Goal: Task Accomplishment & Management: Manage account settings

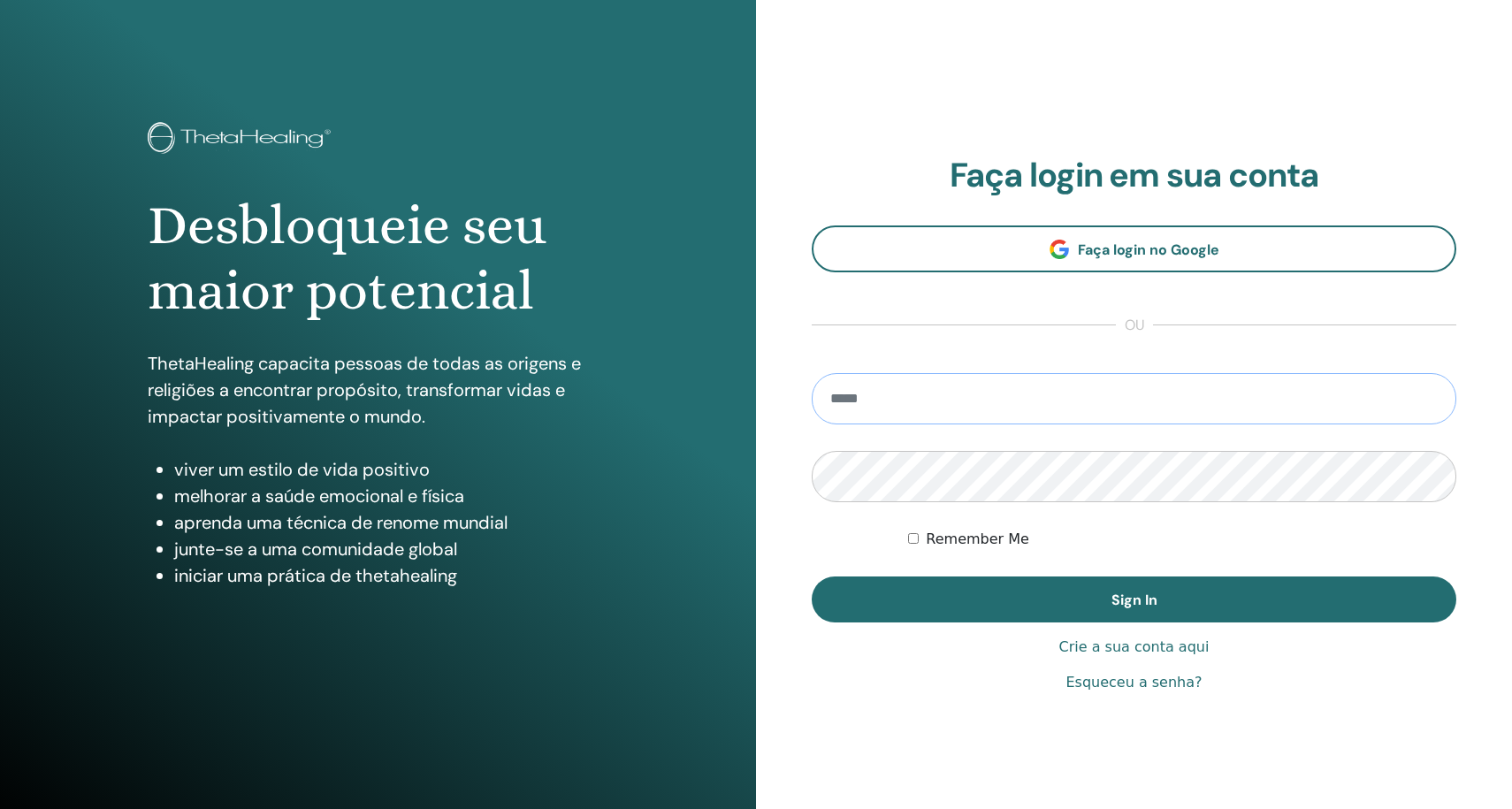
type input "**********"
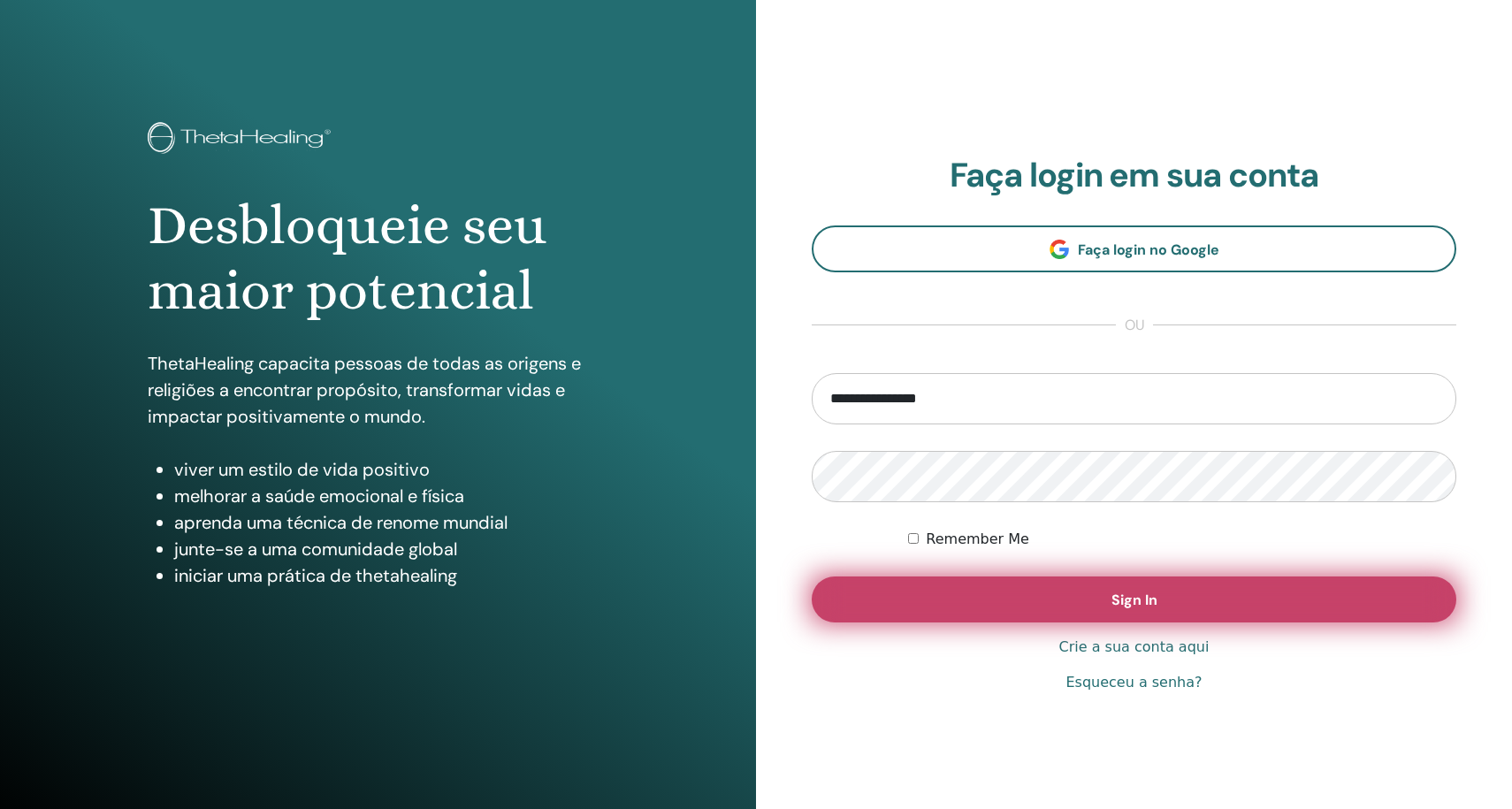
click at [1230, 592] on button "Sign In" at bounding box center [1134, 600] width 645 height 46
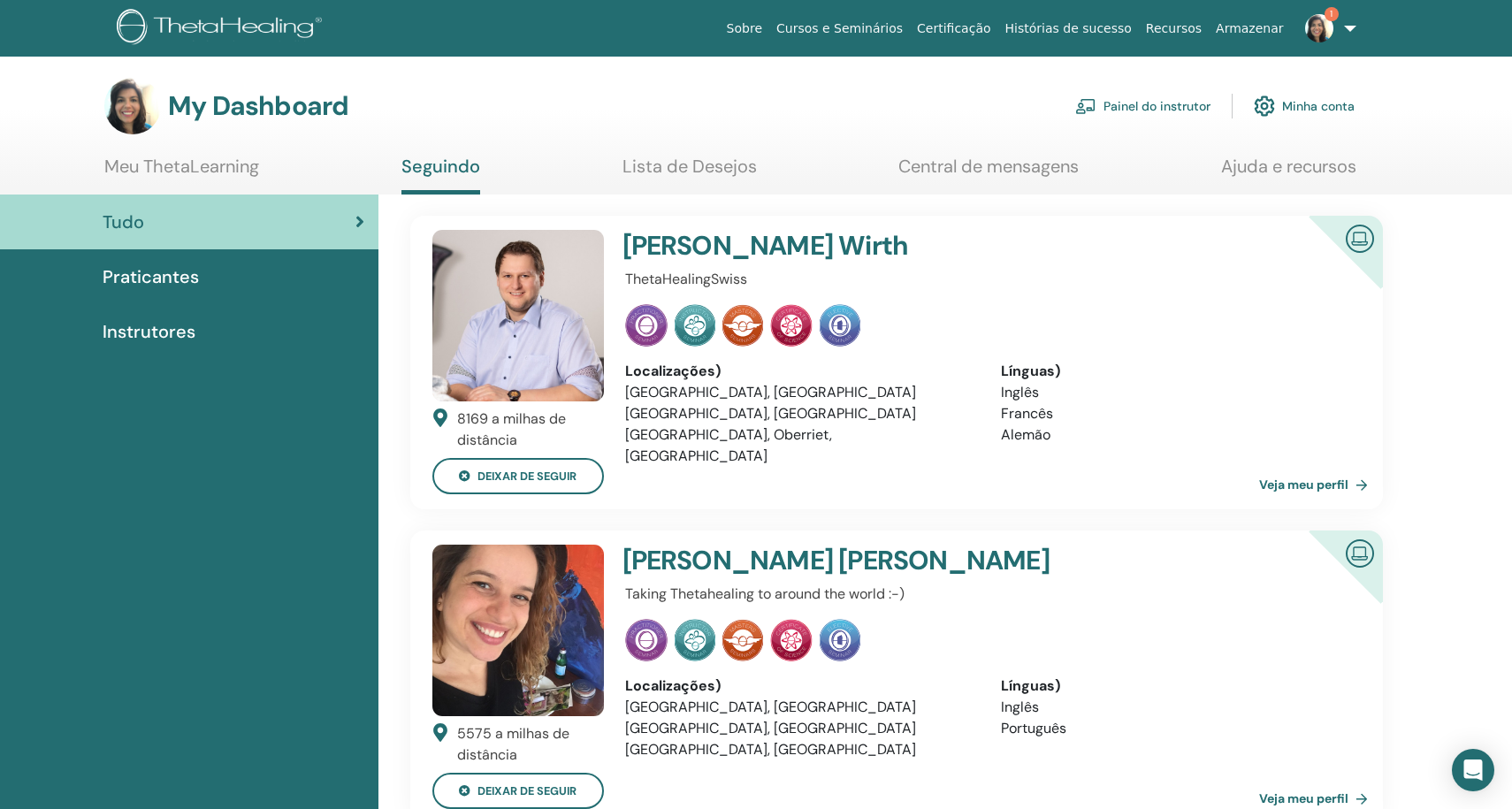
click at [1165, 103] on link "Painel do instrutor" at bounding box center [1142, 106] width 135 height 39
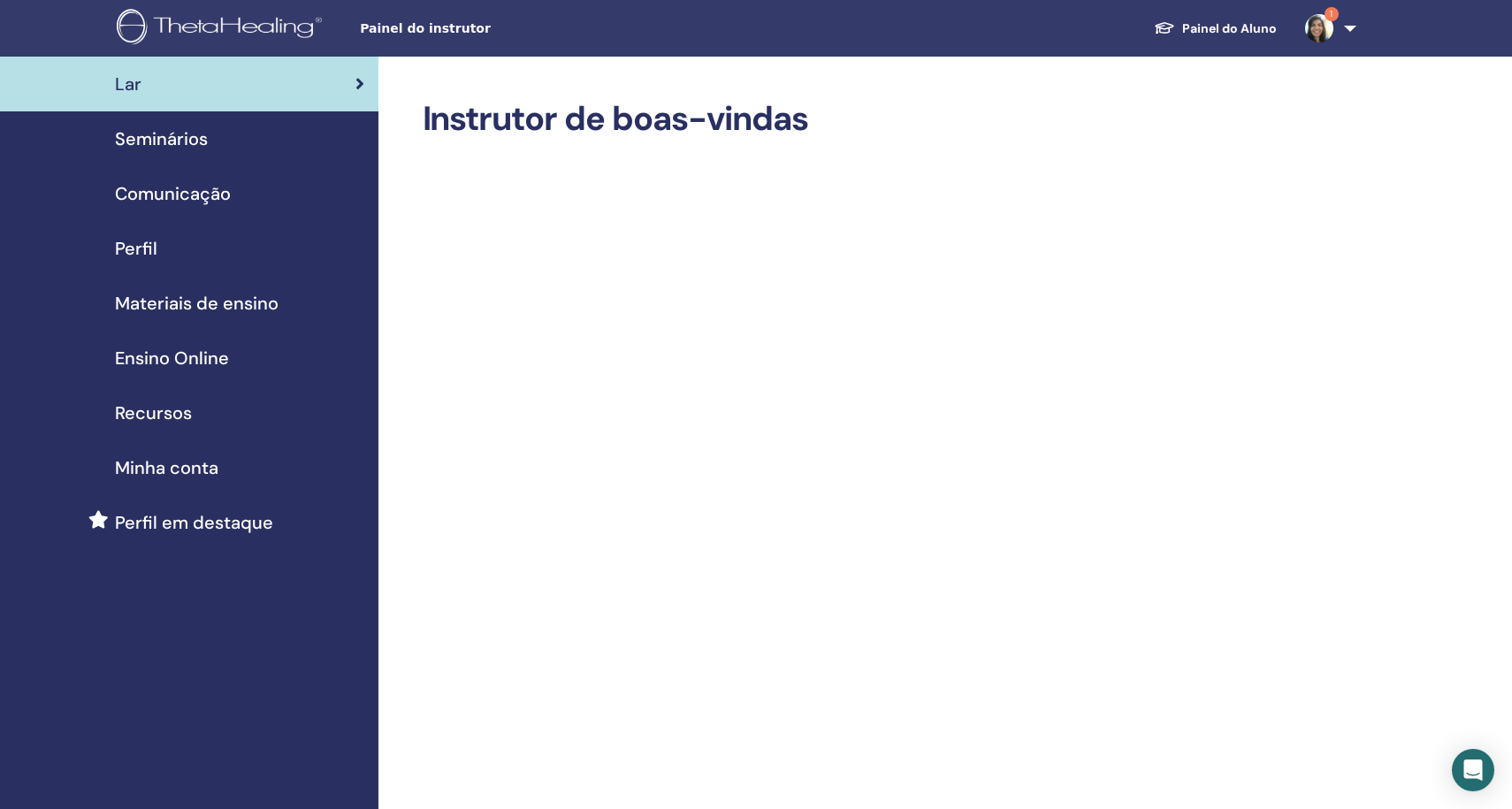
click at [1313, 22] on img at bounding box center [1319, 28] width 28 height 28
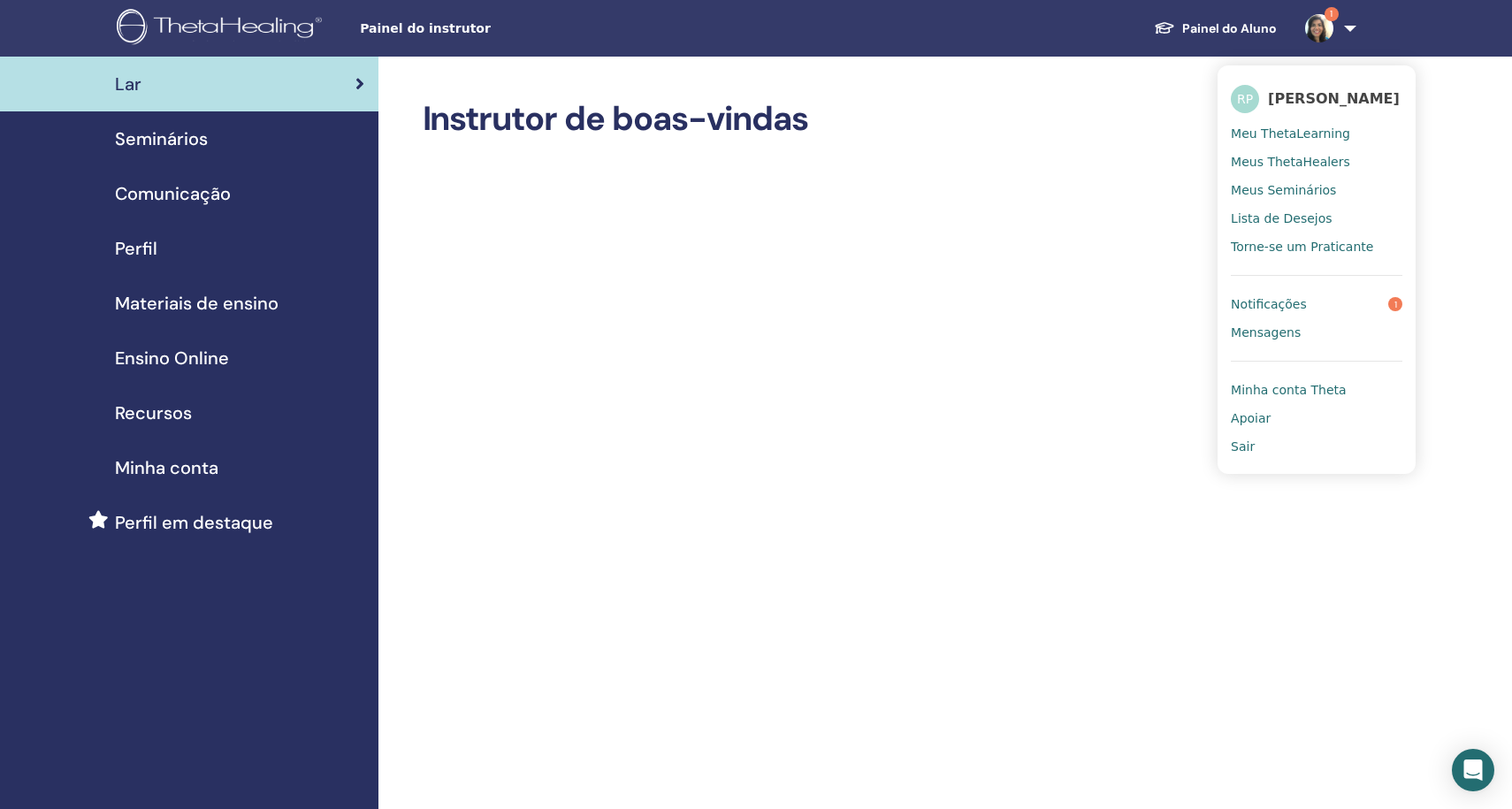
click at [1304, 310] on link "Notificações 1" at bounding box center [1317, 304] width 172 height 28
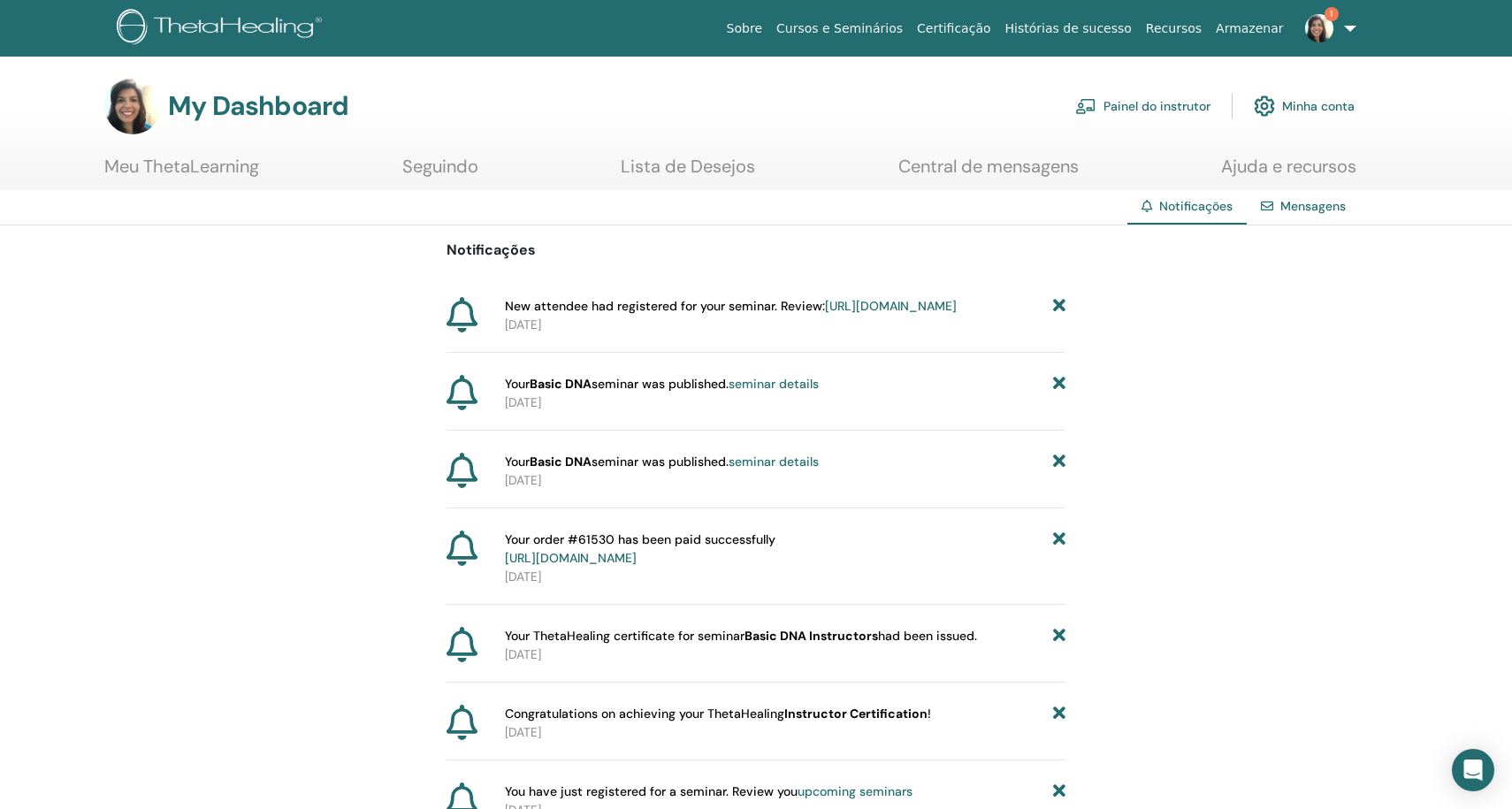
click at [825, 314] on link "[URL][DOMAIN_NAME]" at bounding box center [891, 306] width 132 height 16
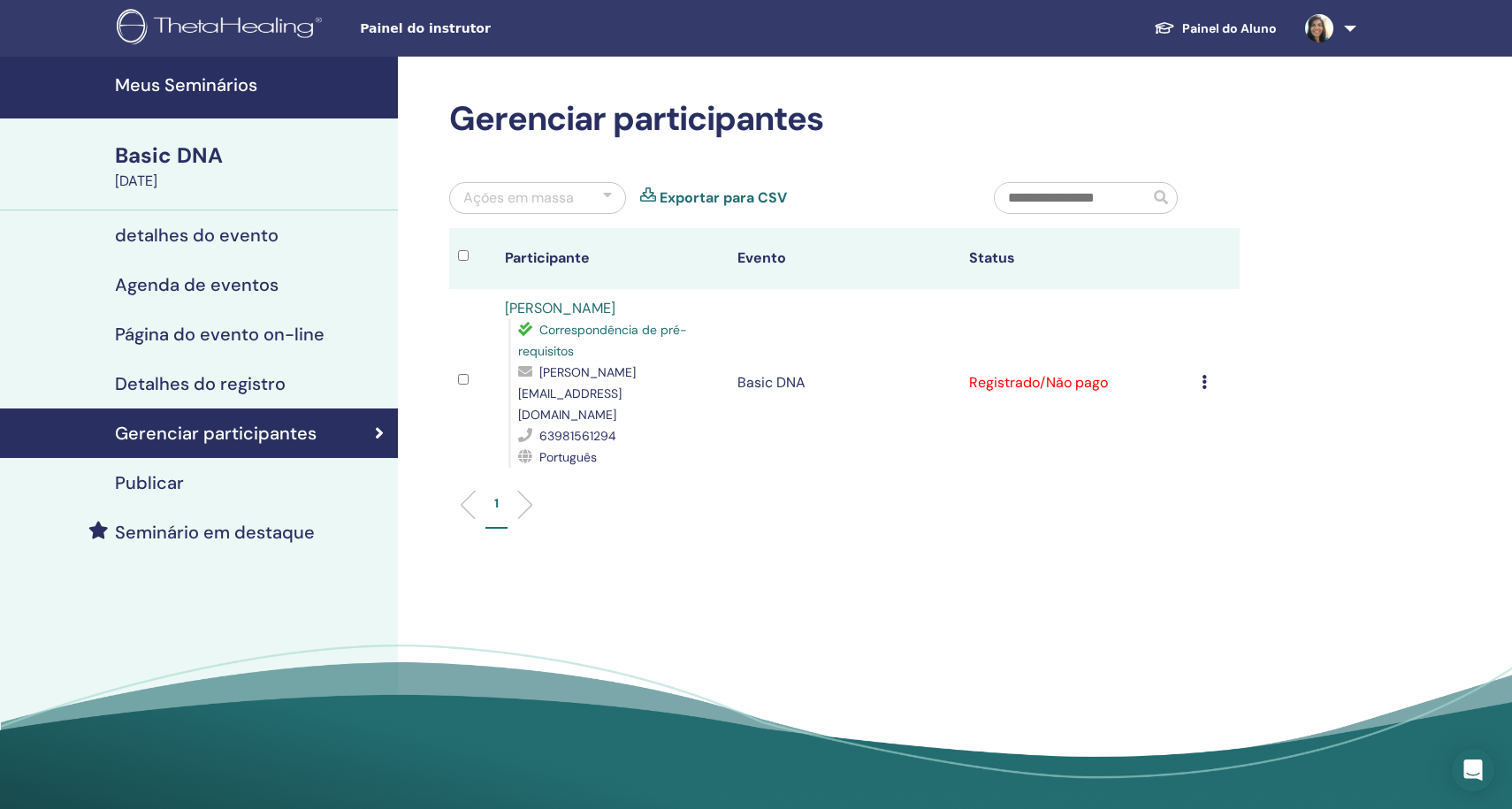
click at [1206, 375] on icon at bounding box center [1204, 382] width 5 height 14
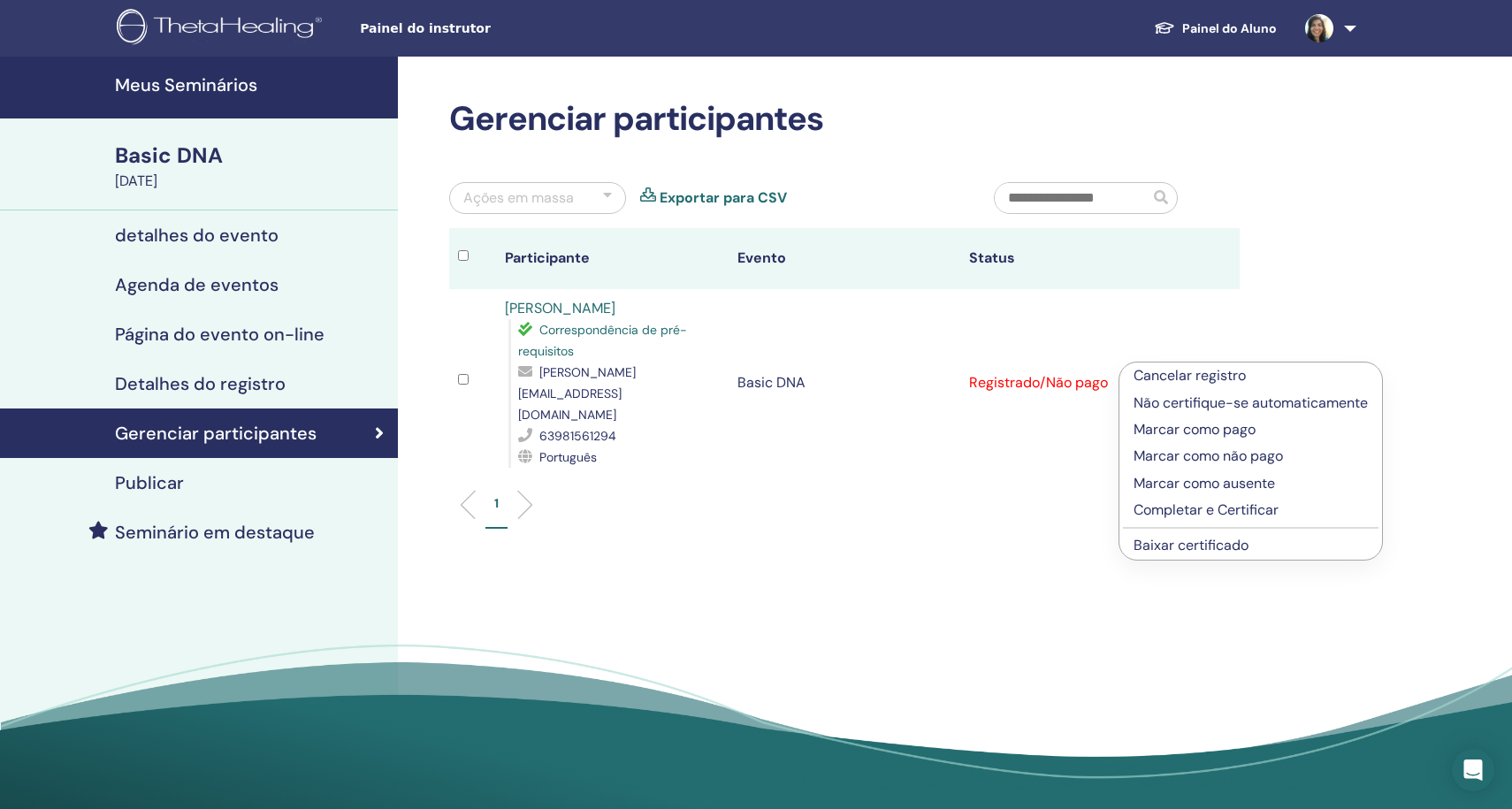
click at [1221, 319] on td "Cancelar registro Não certifique-se automaticamente Marcar como pago Marcar com…" at bounding box center [1216, 382] width 47 height 187
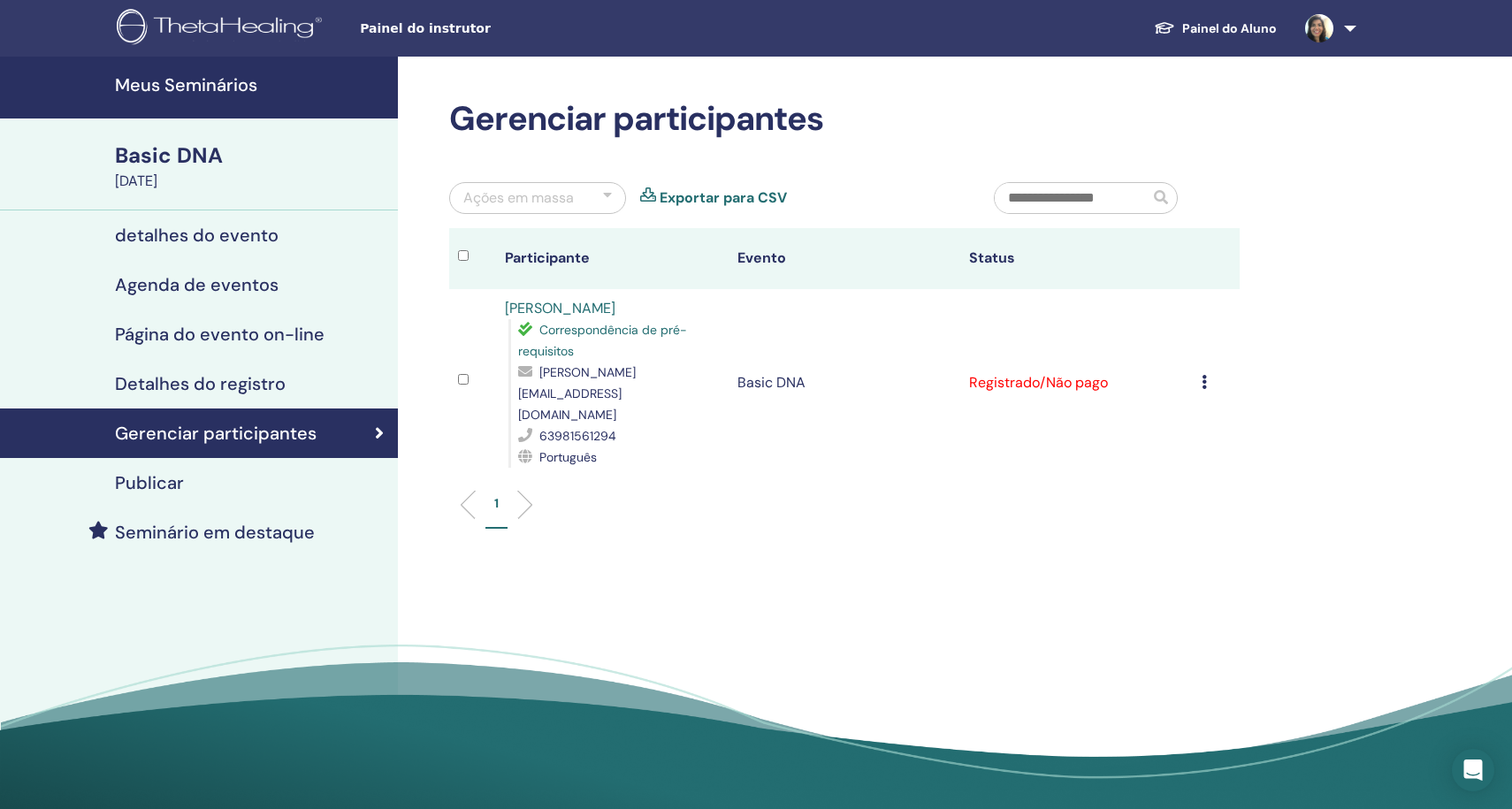
click at [217, 239] on h4 "detalhes do evento" at bounding box center [197, 235] width 164 height 21
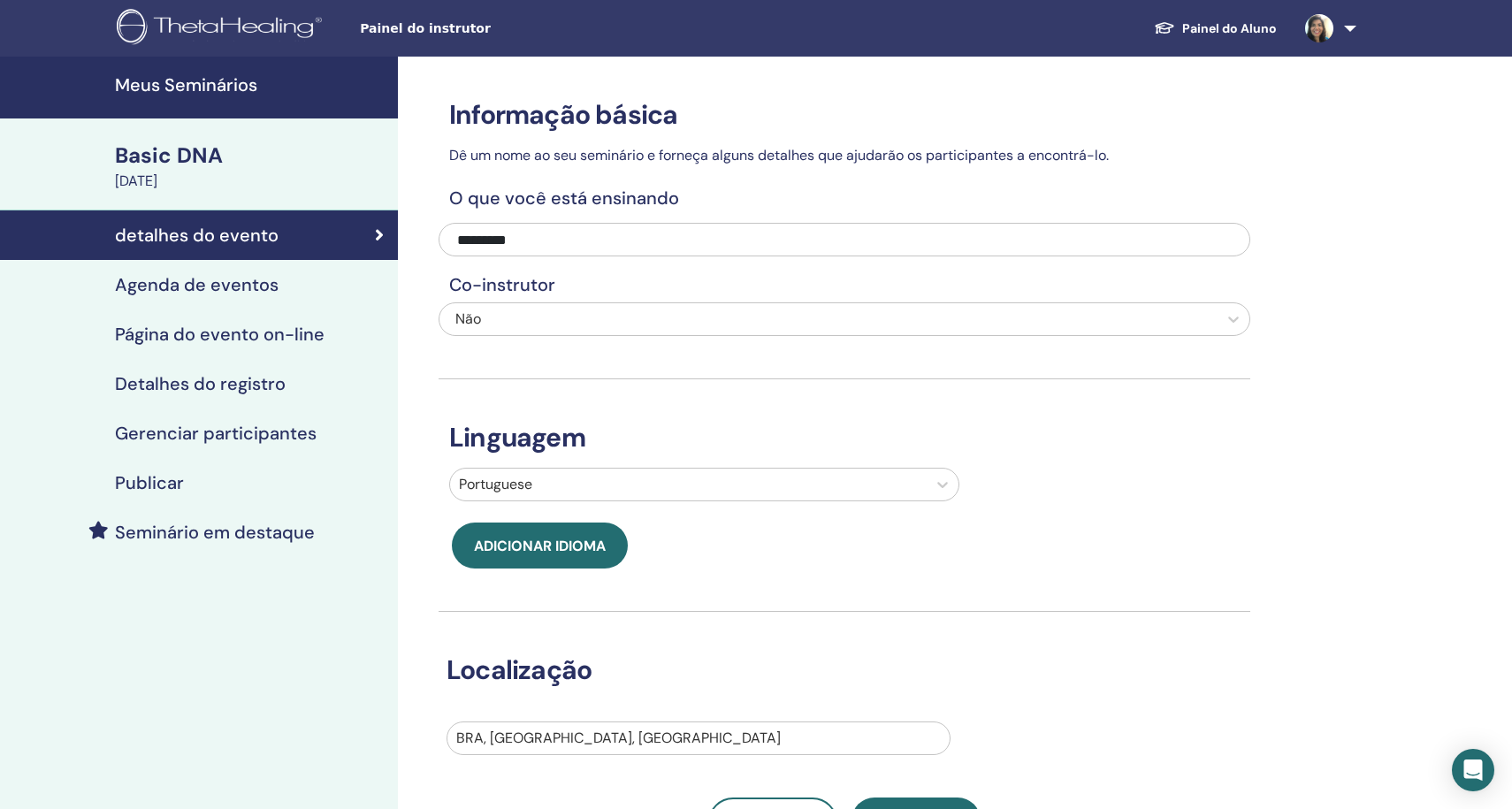
click at [216, 302] on link "Agenda de eventos" at bounding box center [199, 285] width 398 height 50
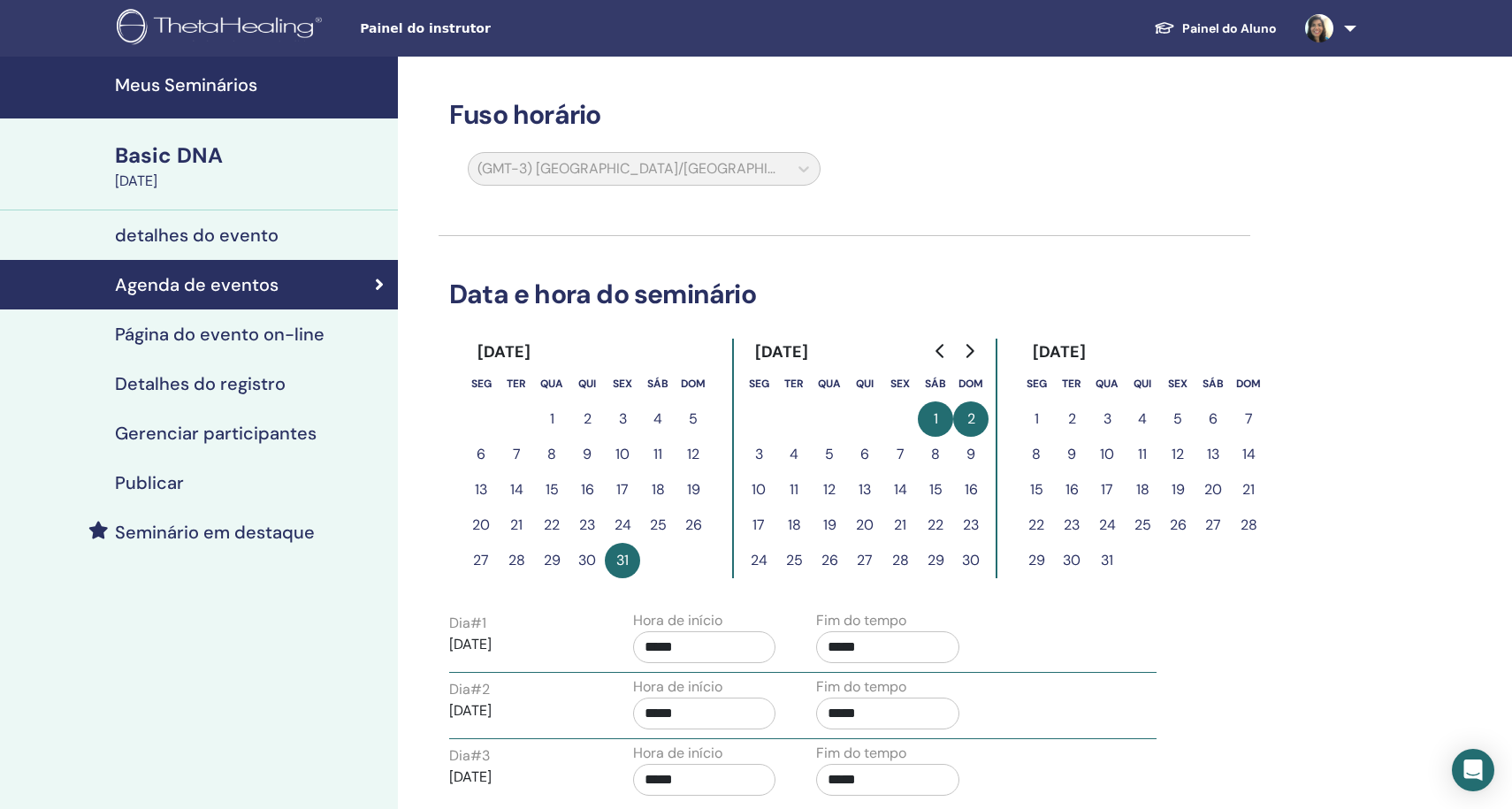
click at [194, 78] on h4 "Meus Seminários" at bounding box center [251, 84] width 272 height 21
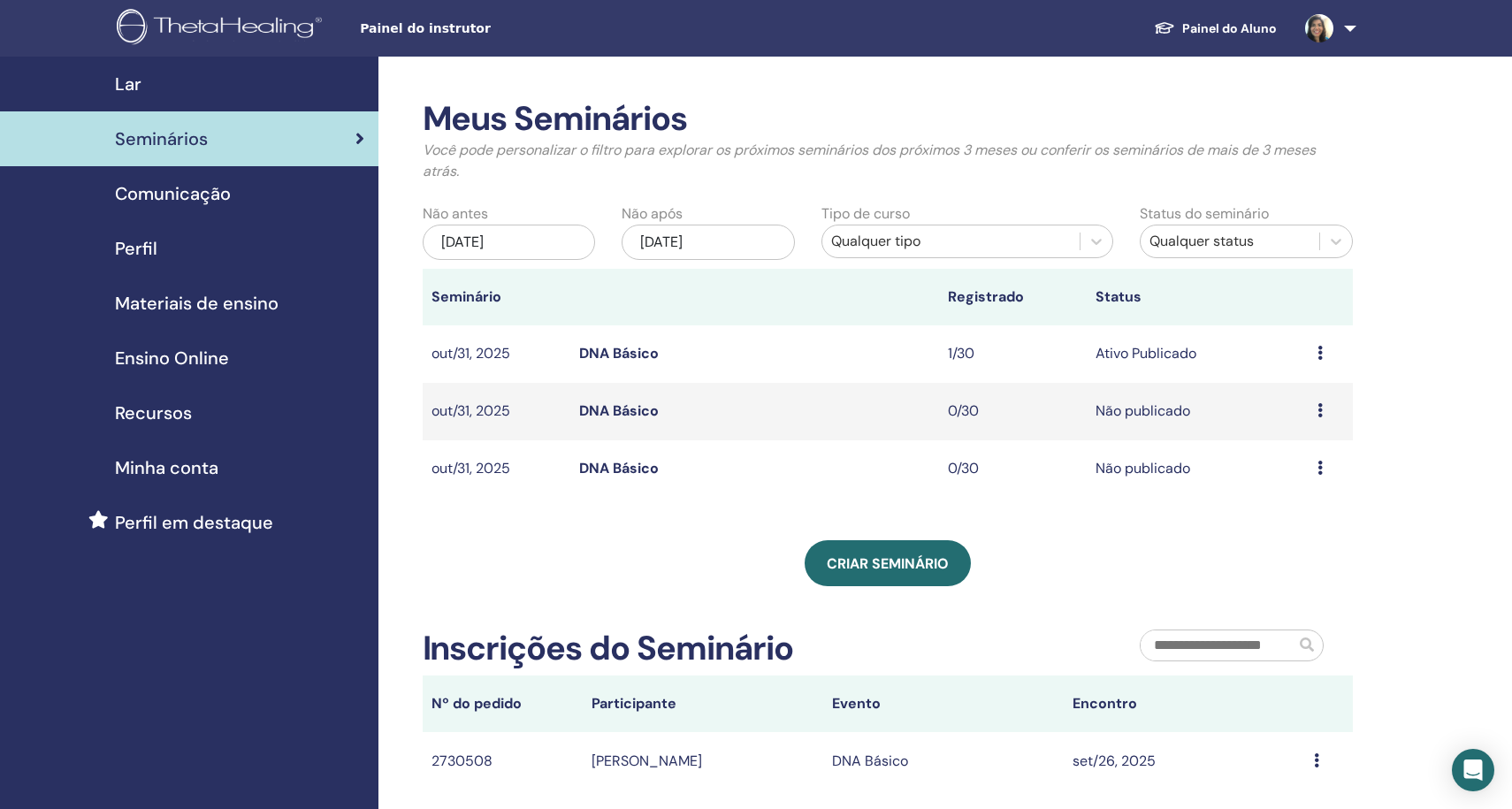
click at [1310, 410] on td "Visualizar Editar Participantes Cancelar" at bounding box center [1331, 411] width 44 height 57
click at [1325, 409] on div "Visualizar Editar Participantes Cancelar" at bounding box center [1331, 411] width 27 height 21
click at [1315, 425] on link "Visualizar" at bounding box center [1291, 423] width 63 height 19
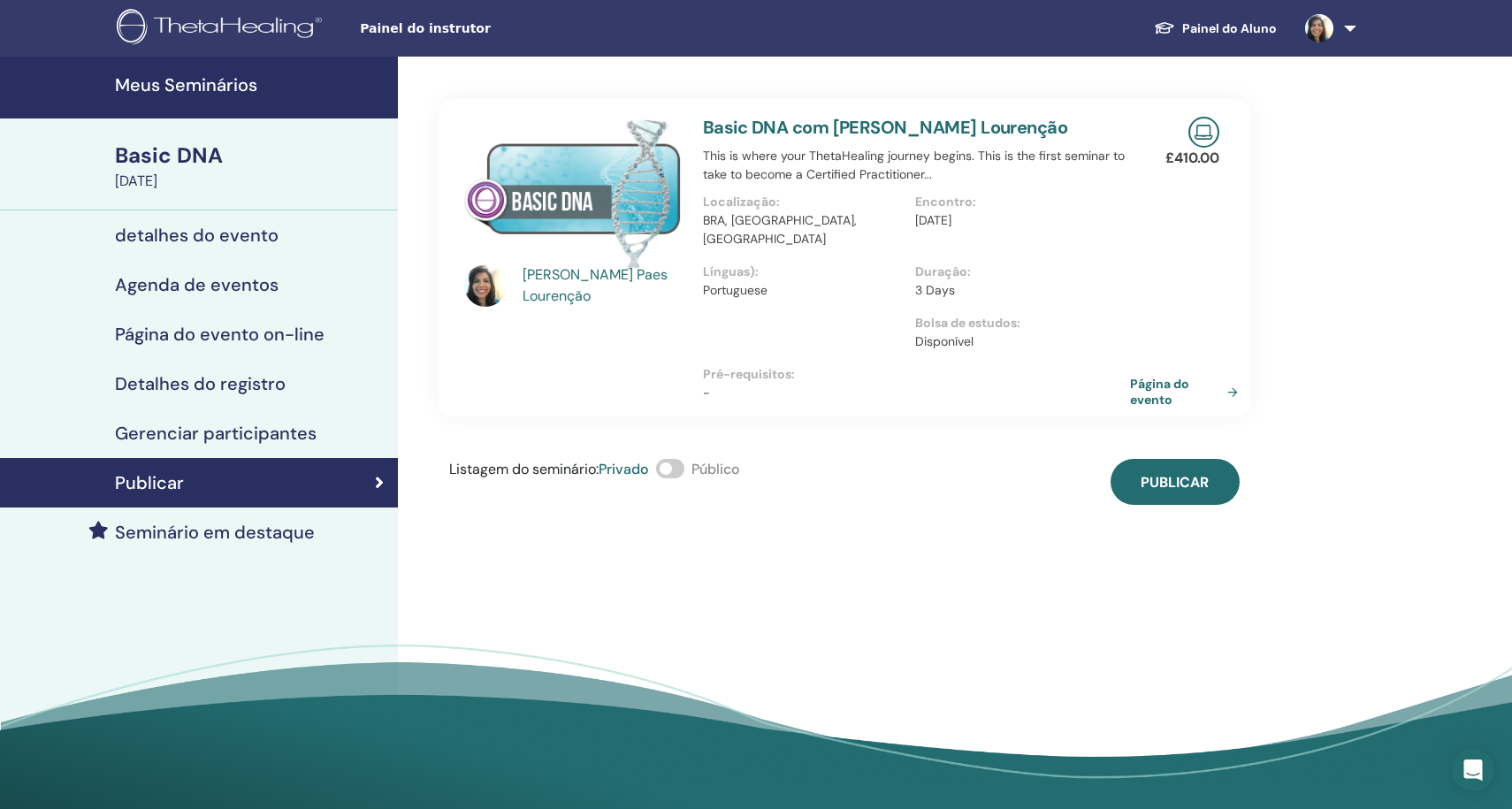
click at [1228, 376] on link "Página do evento" at bounding box center [1187, 392] width 115 height 32
click at [253, 98] on link "Meus Seminários" at bounding box center [199, 88] width 398 height 62
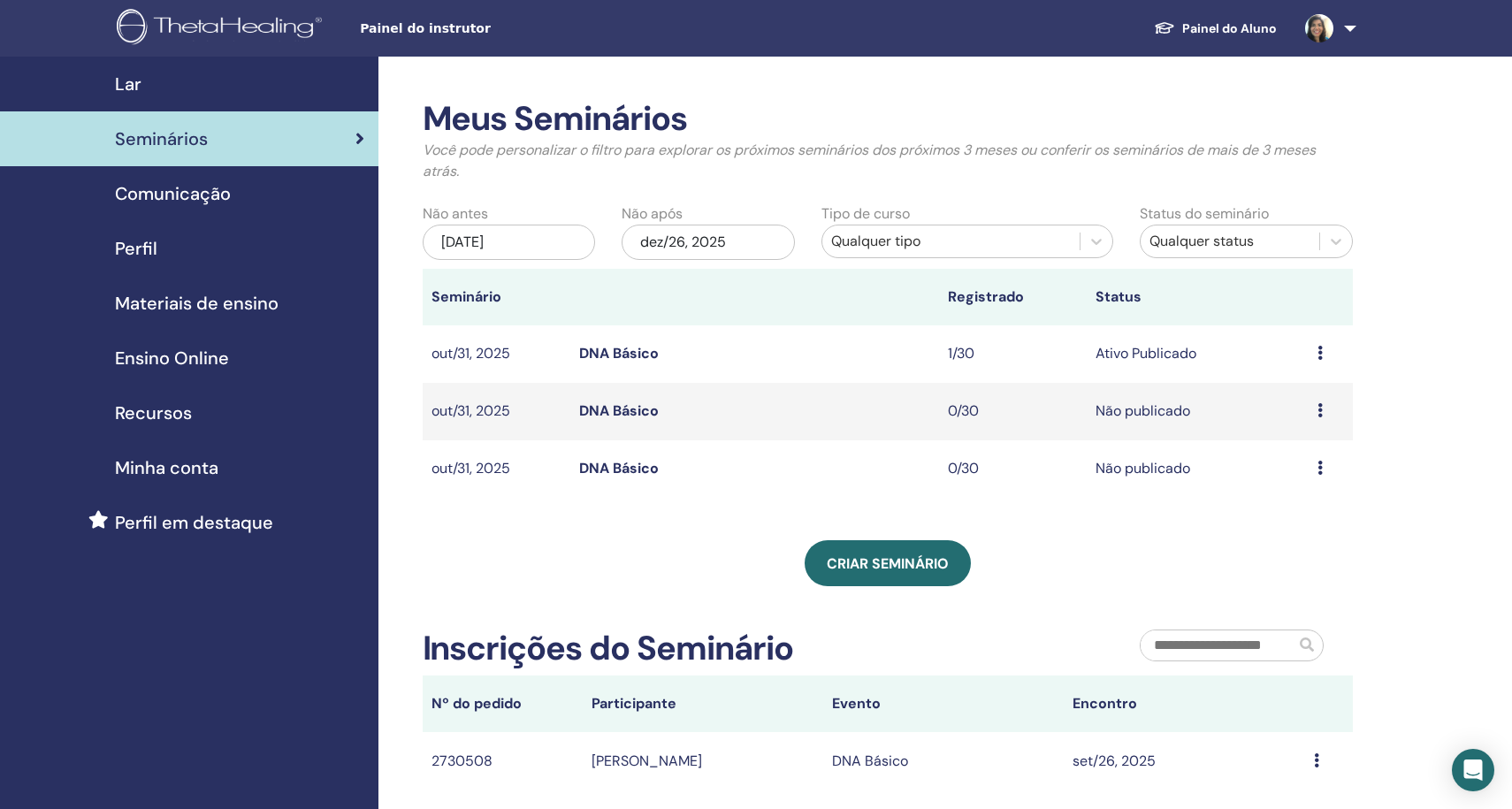
click at [1318, 459] on div "Visualizar Editar Participantes Cancelar" at bounding box center [1331, 468] width 27 height 21
click at [1302, 474] on link "Visualizar" at bounding box center [1285, 472] width 63 height 19
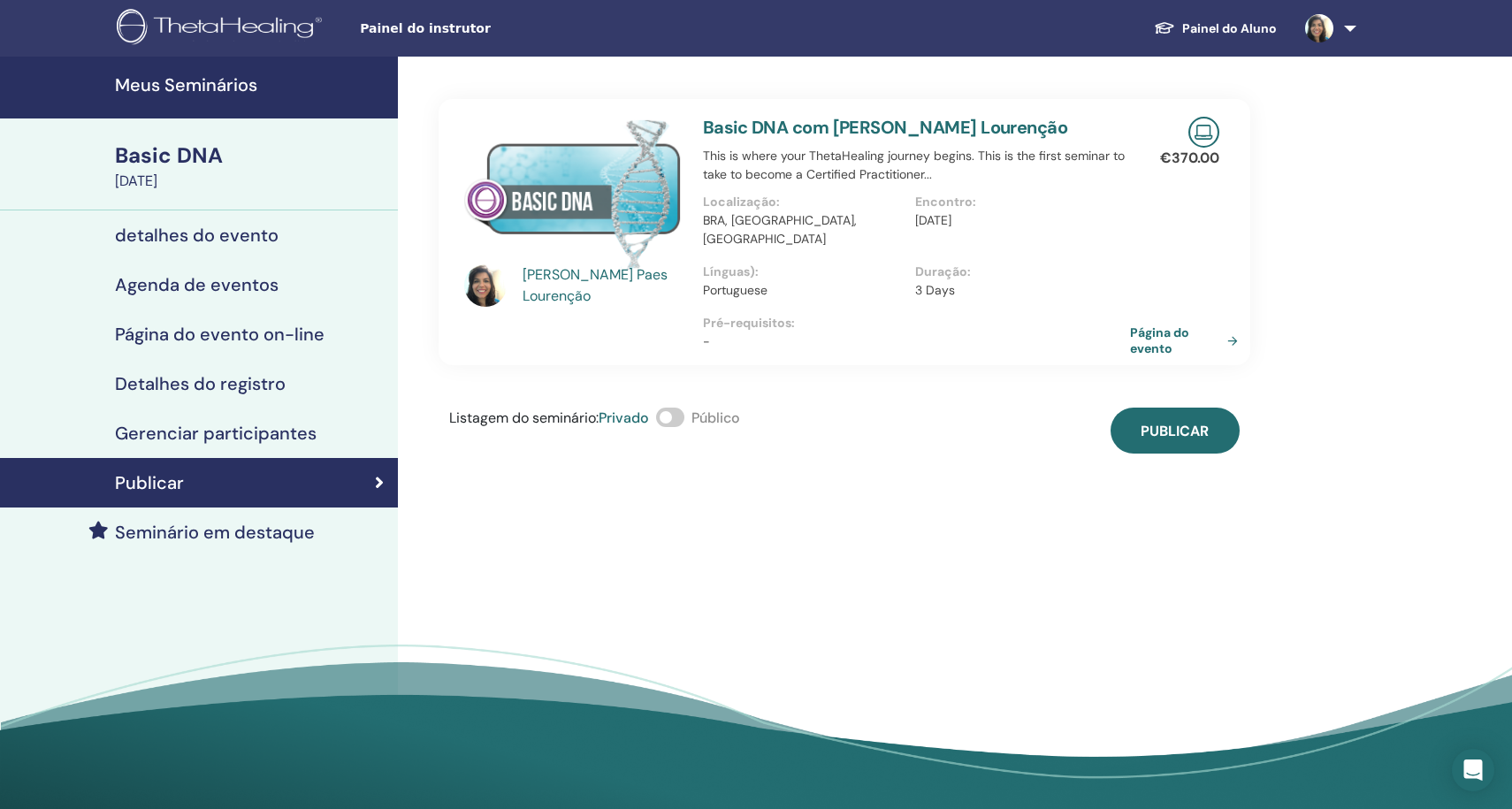
click at [1214, 325] on link "Página do evento" at bounding box center [1187, 341] width 115 height 32
